Goal: Transaction & Acquisition: Purchase product/service

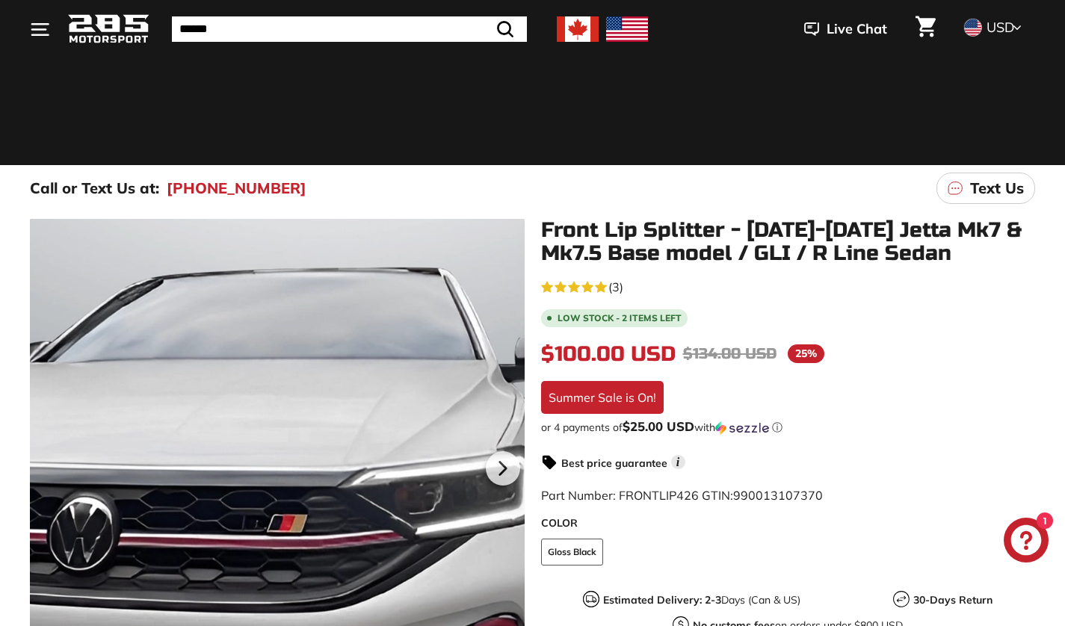
scroll to position [182, 0]
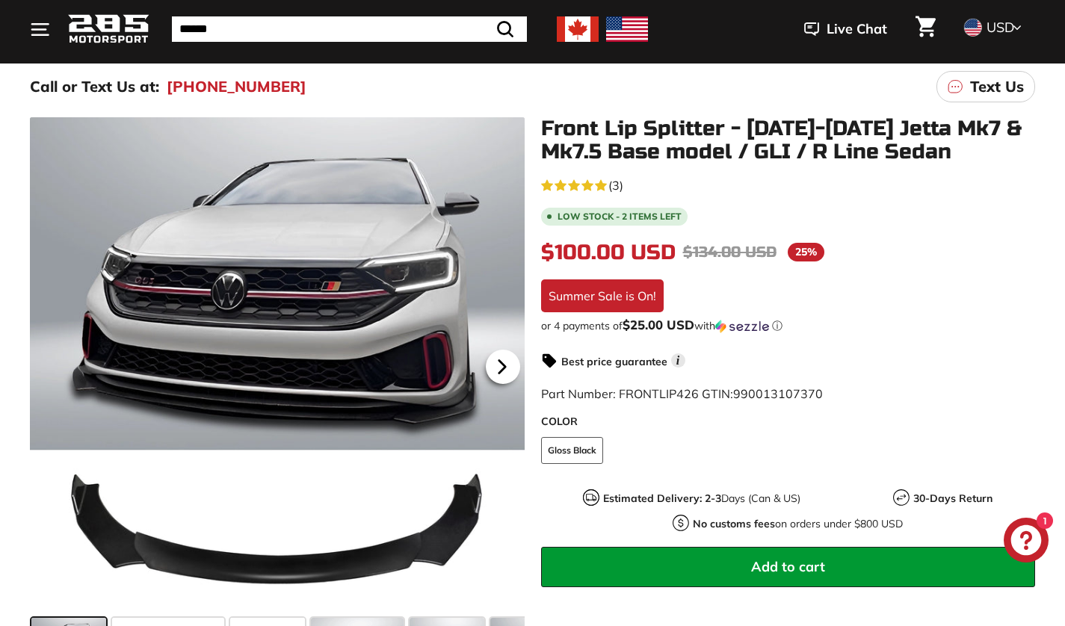
click at [508, 366] on icon at bounding box center [502, 367] width 34 height 34
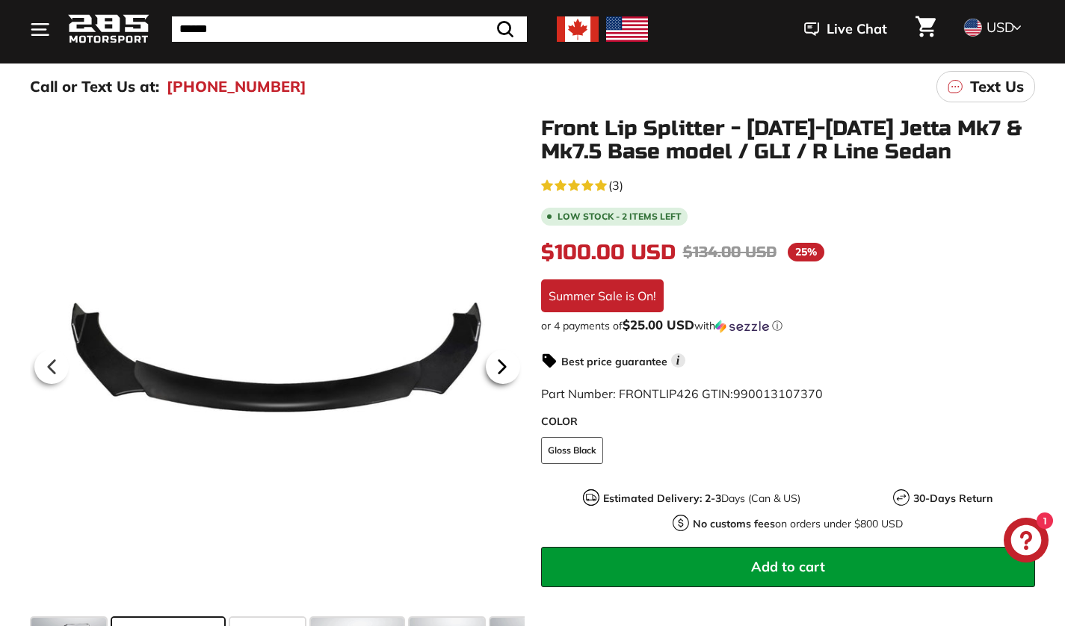
click at [508, 366] on icon at bounding box center [502, 367] width 34 height 34
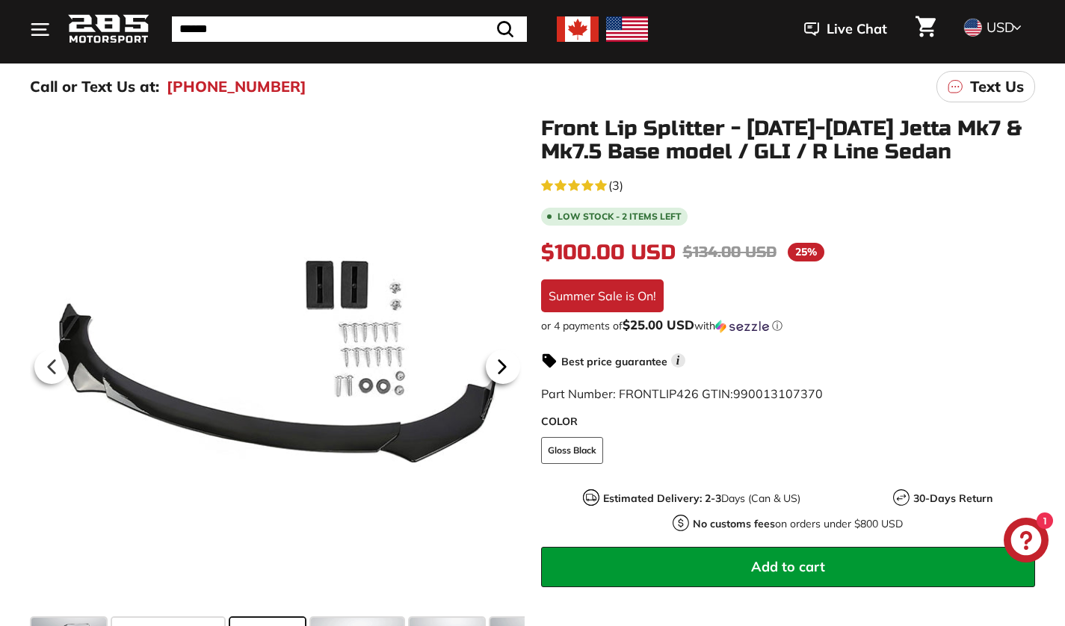
click at [508, 366] on icon at bounding box center [502, 367] width 34 height 34
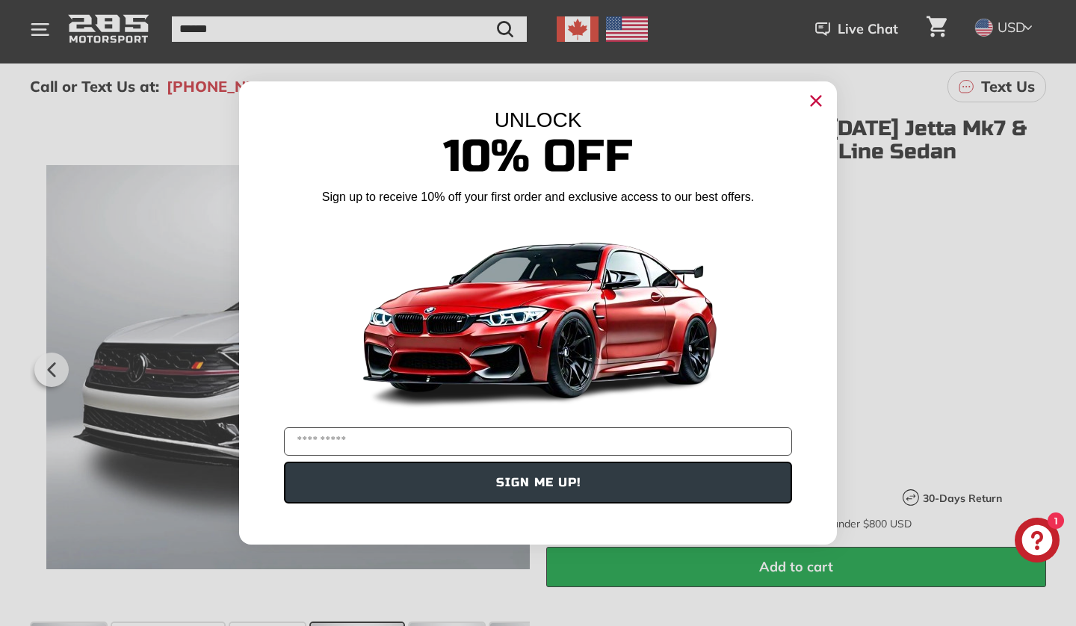
click at [811, 104] on icon "Close dialog" at bounding box center [816, 101] width 10 height 10
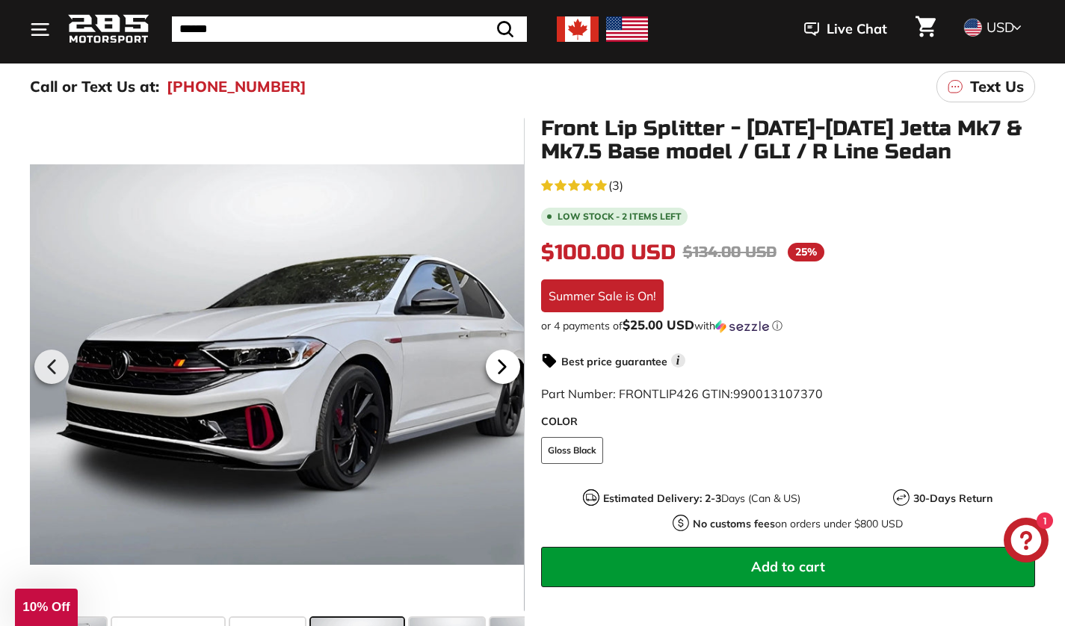
click at [507, 360] on icon at bounding box center [502, 367] width 34 height 34
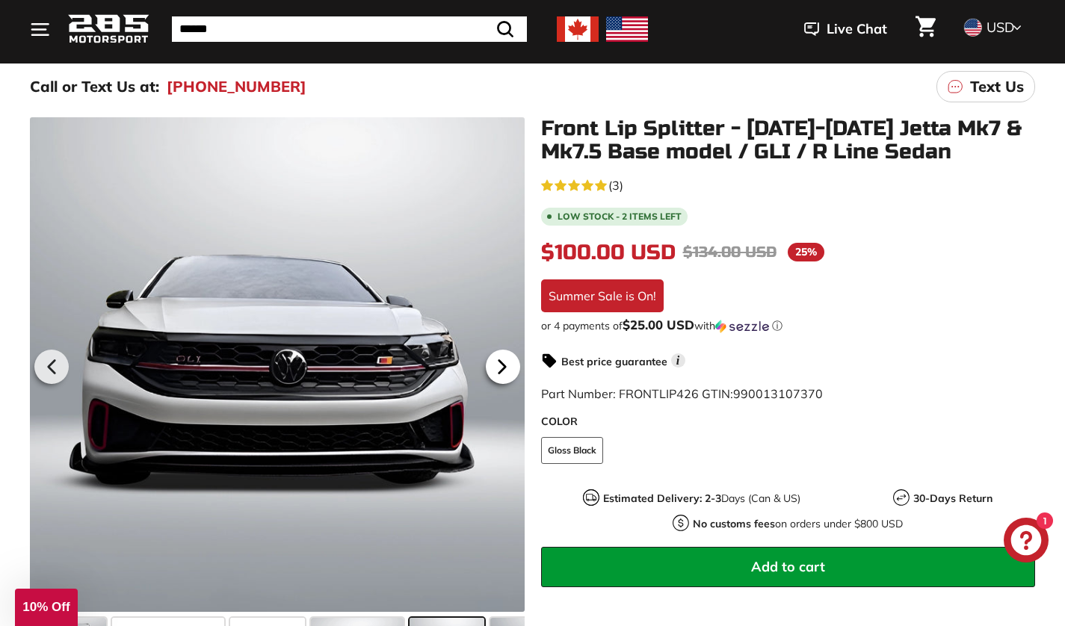
click at [507, 360] on icon at bounding box center [502, 367] width 34 height 34
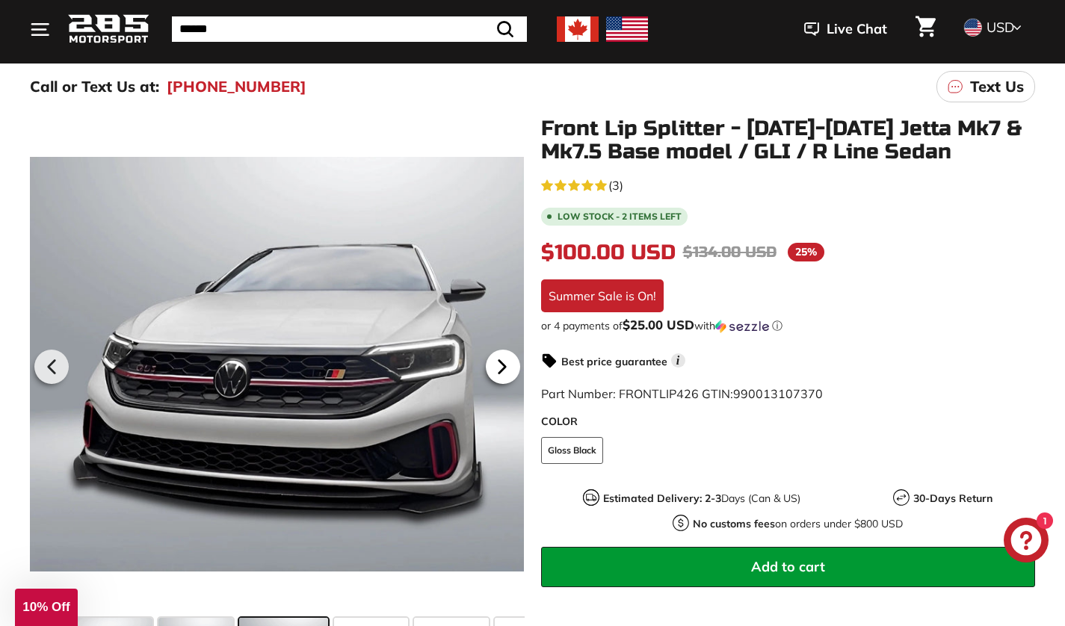
scroll to position [0, 257]
click at [507, 360] on icon at bounding box center [502, 367] width 34 height 34
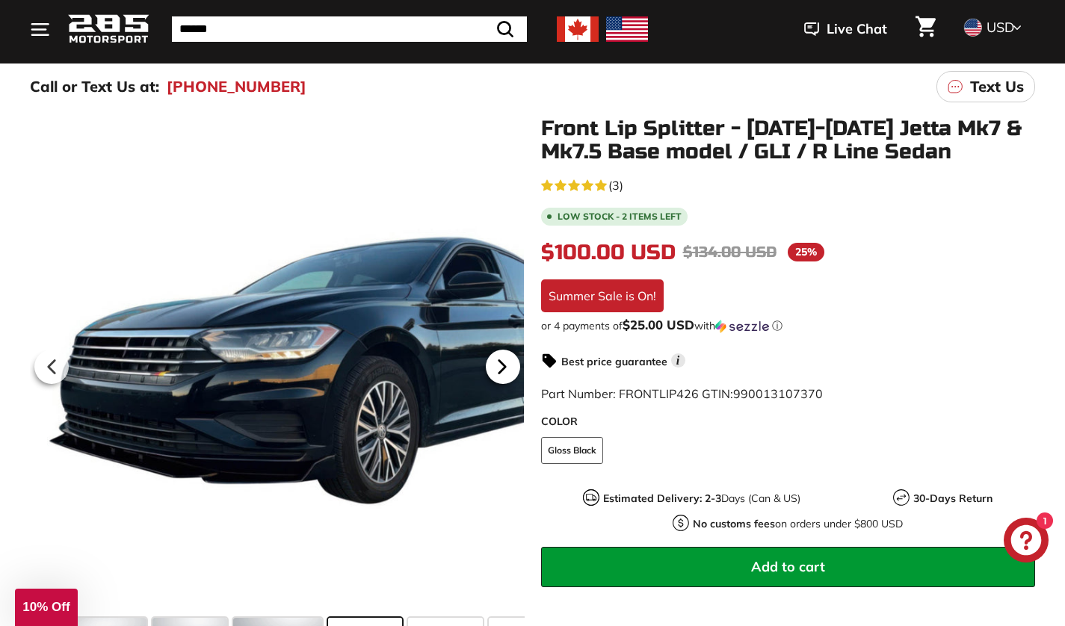
click at [507, 360] on icon at bounding box center [502, 367] width 34 height 34
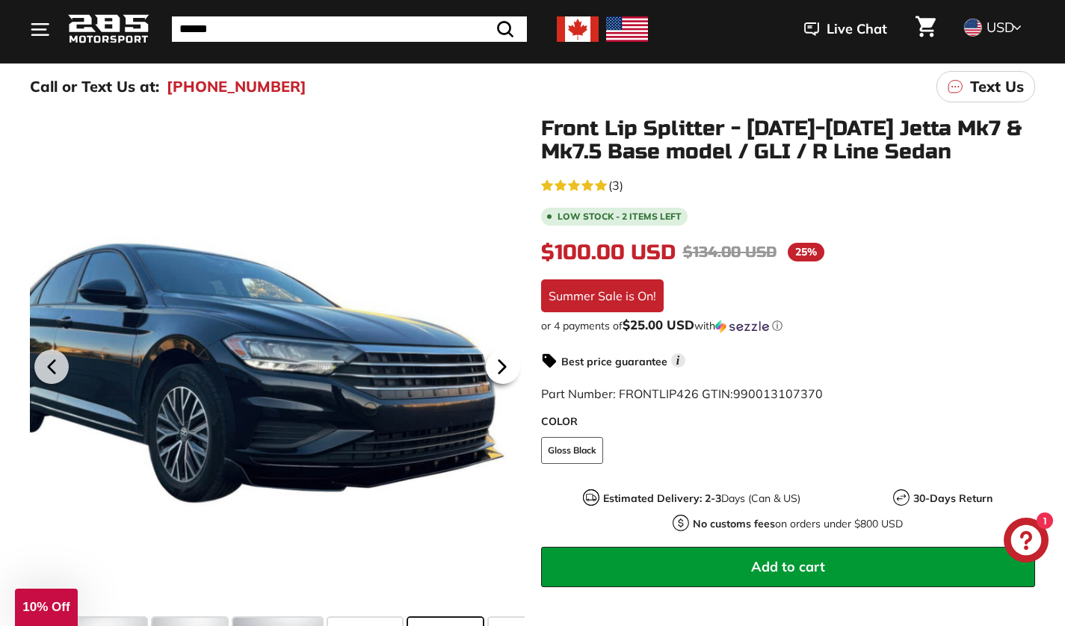
click at [507, 360] on icon at bounding box center [502, 367] width 34 height 34
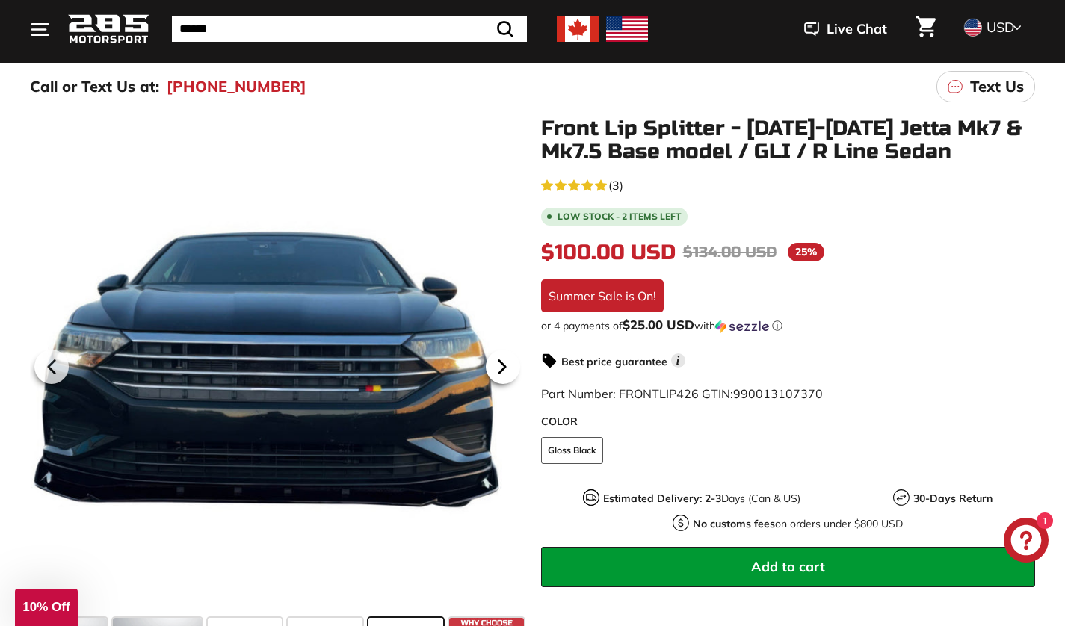
scroll to position [0, 380]
click at [507, 360] on icon at bounding box center [502, 367] width 34 height 34
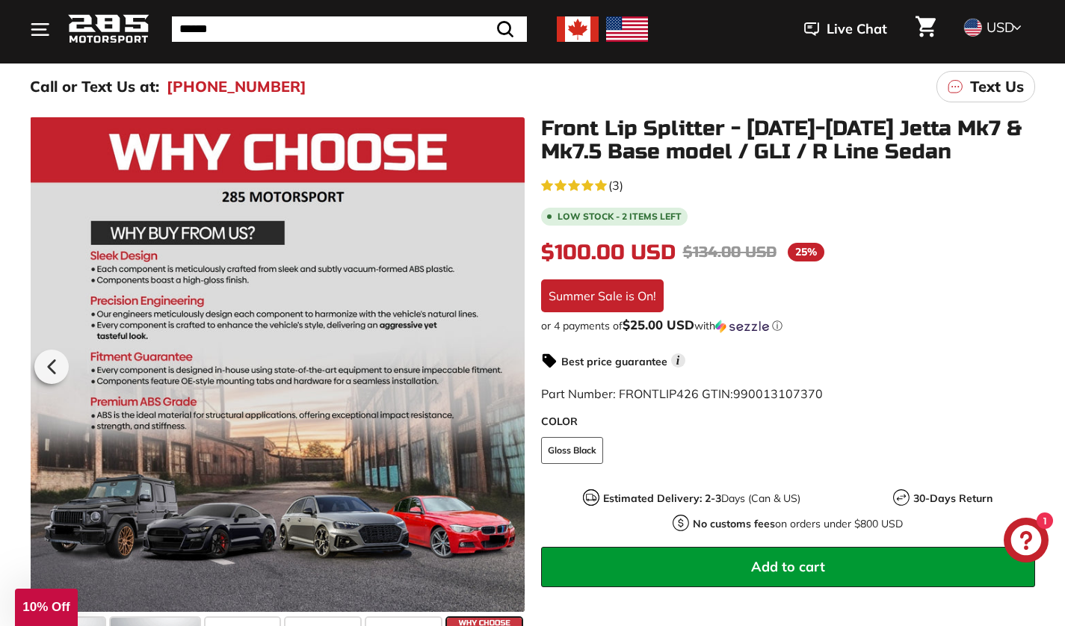
click at [507, 360] on div at bounding box center [278, 364] width 495 height 495
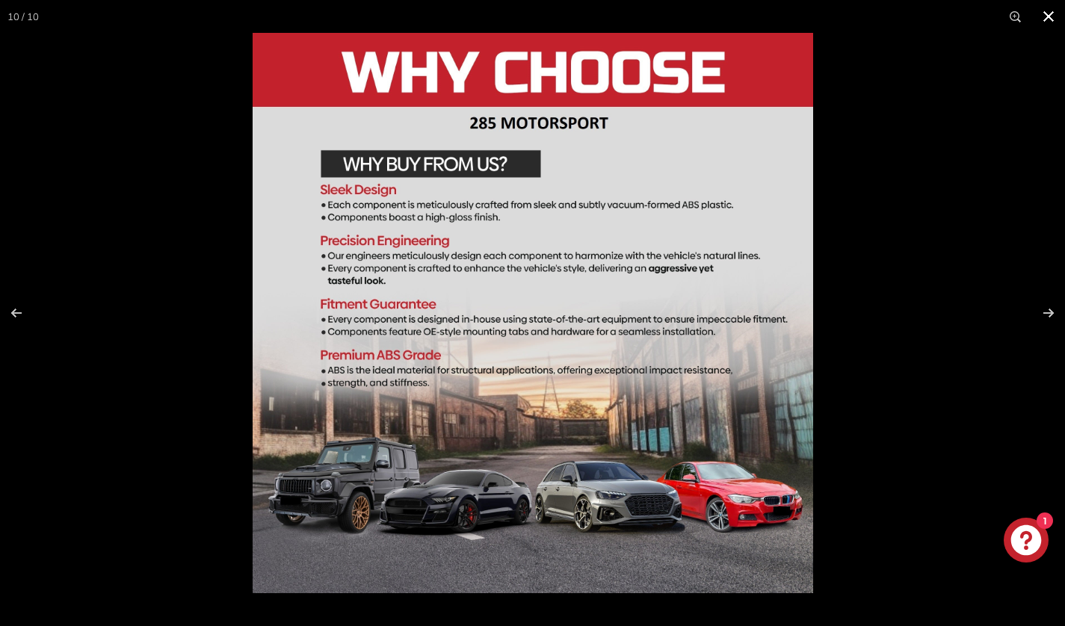
click at [1047, 13] on button at bounding box center [1048, 16] width 33 height 33
